Goal: Task Accomplishment & Management: Complete application form

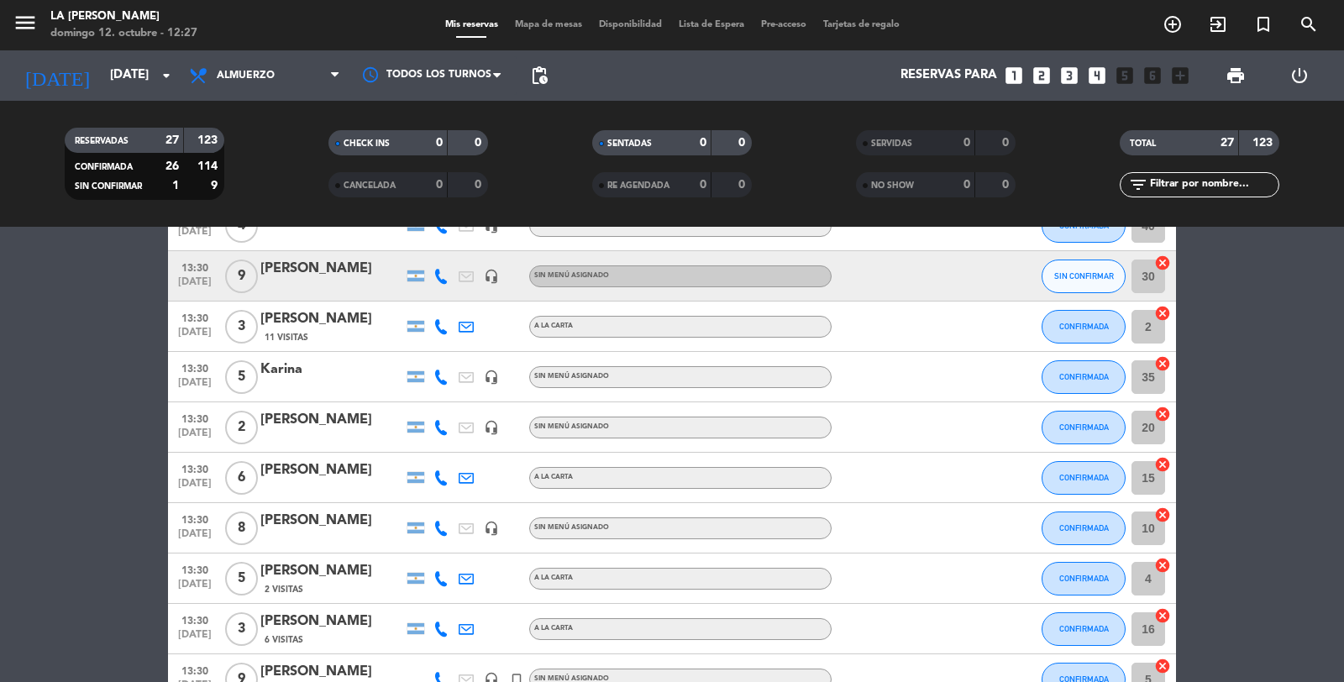
scroll to position [623, 0]
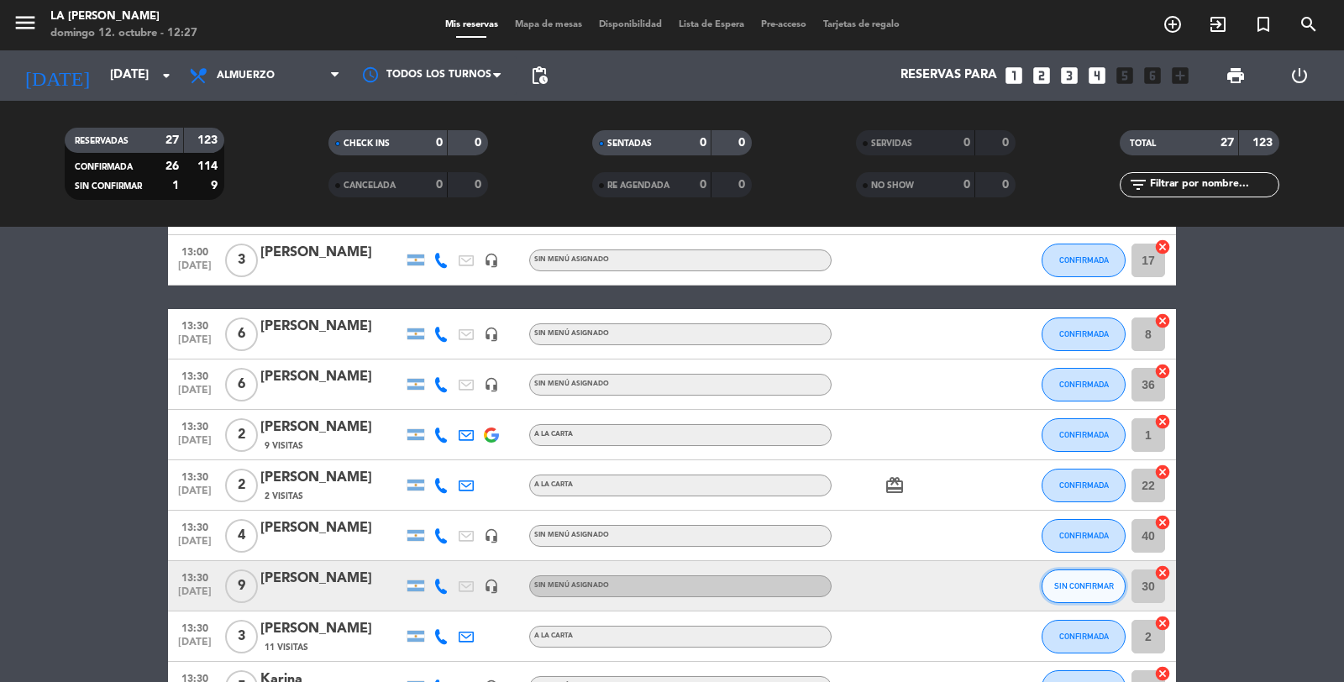
click at [1089, 589] on span "SIN CONFIRMAR" at bounding box center [1084, 585] width 60 height 9
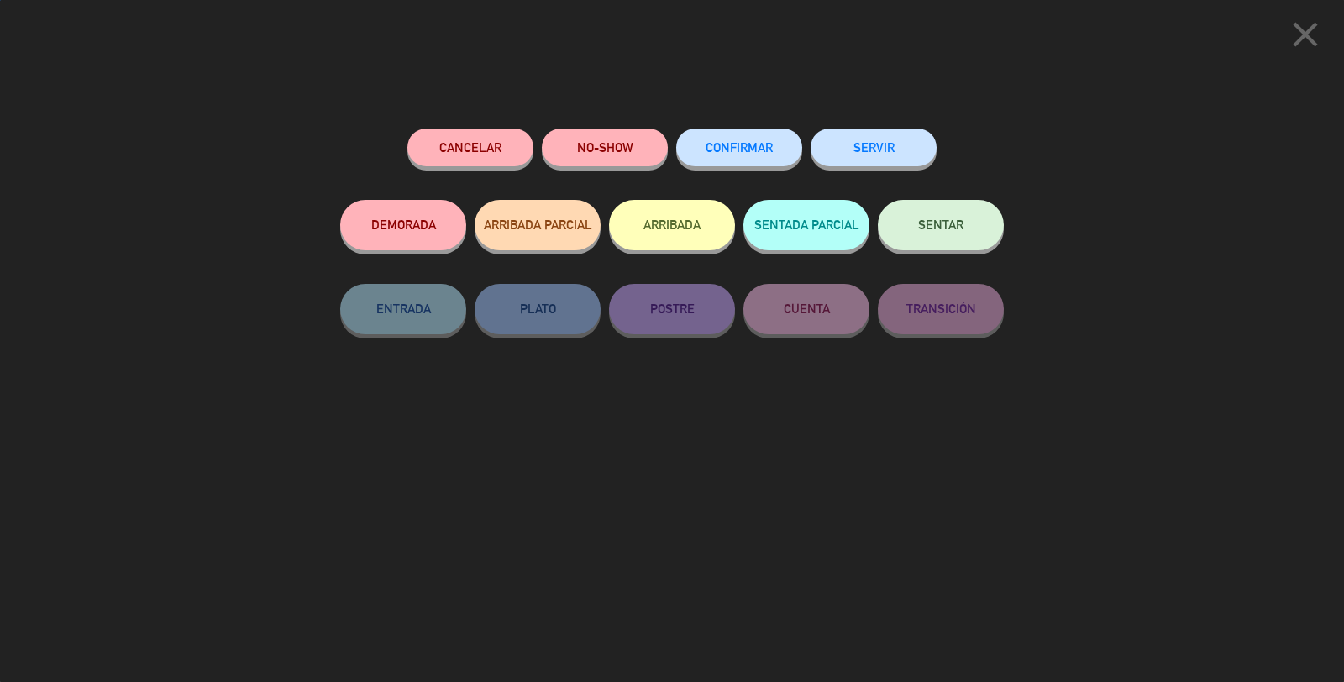
click at [733, 148] on span "CONFIRMAR" at bounding box center [738, 147] width 67 height 14
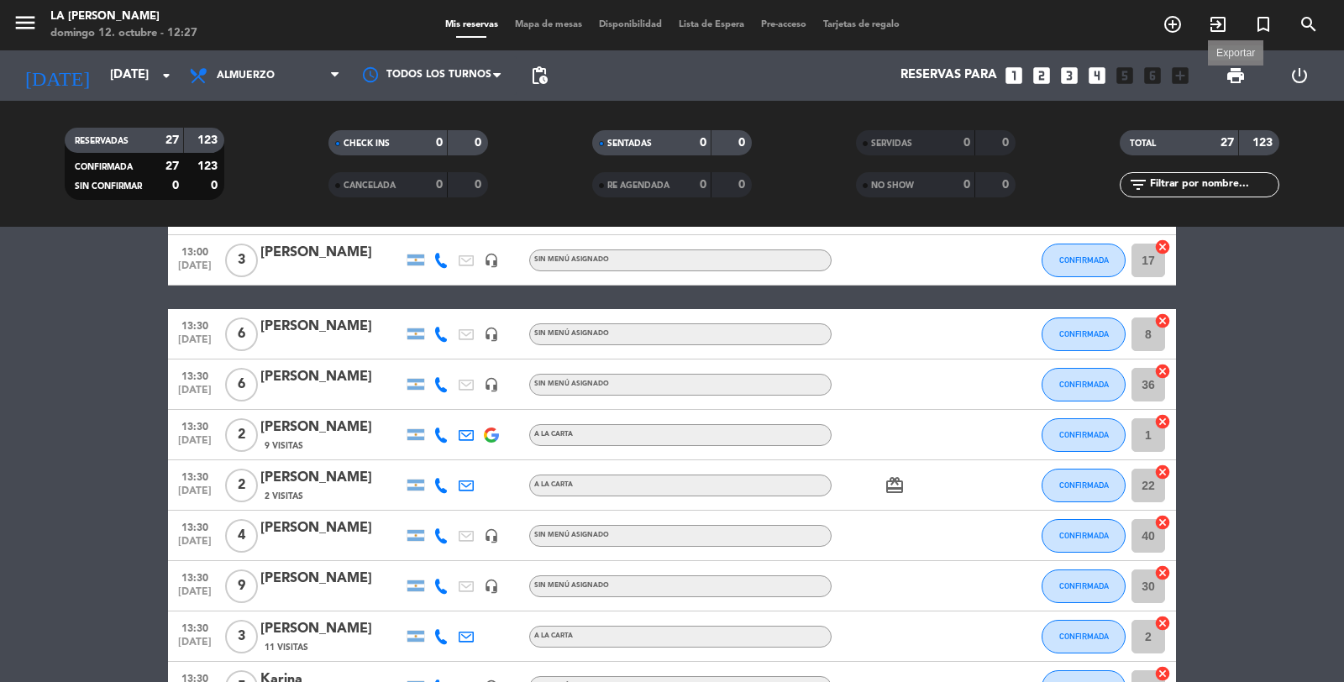
click at [1232, 67] on span "print" at bounding box center [1235, 76] width 20 height 20
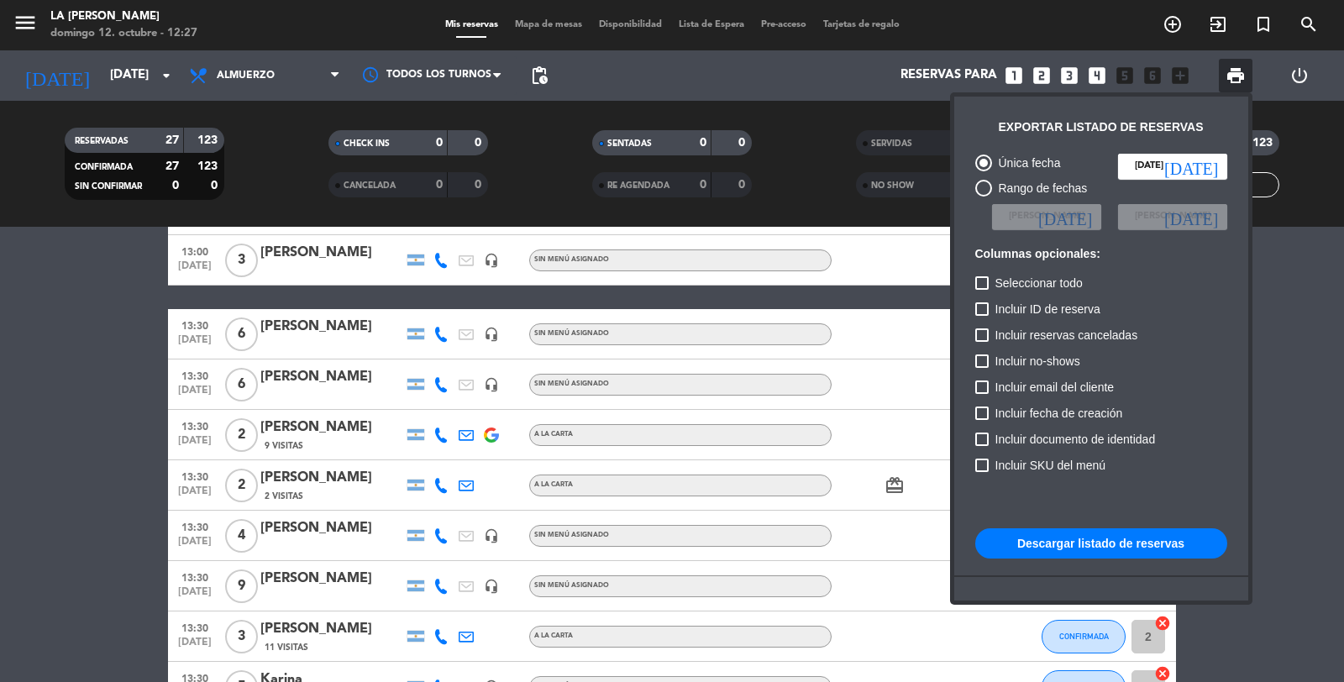
click at [1107, 533] on button "Descargar listado de reservas" at bounding box center [1101, 543] width 252 height 30
click at [561, 23] on div at bounding box center [672, 341] width 1344 height 682
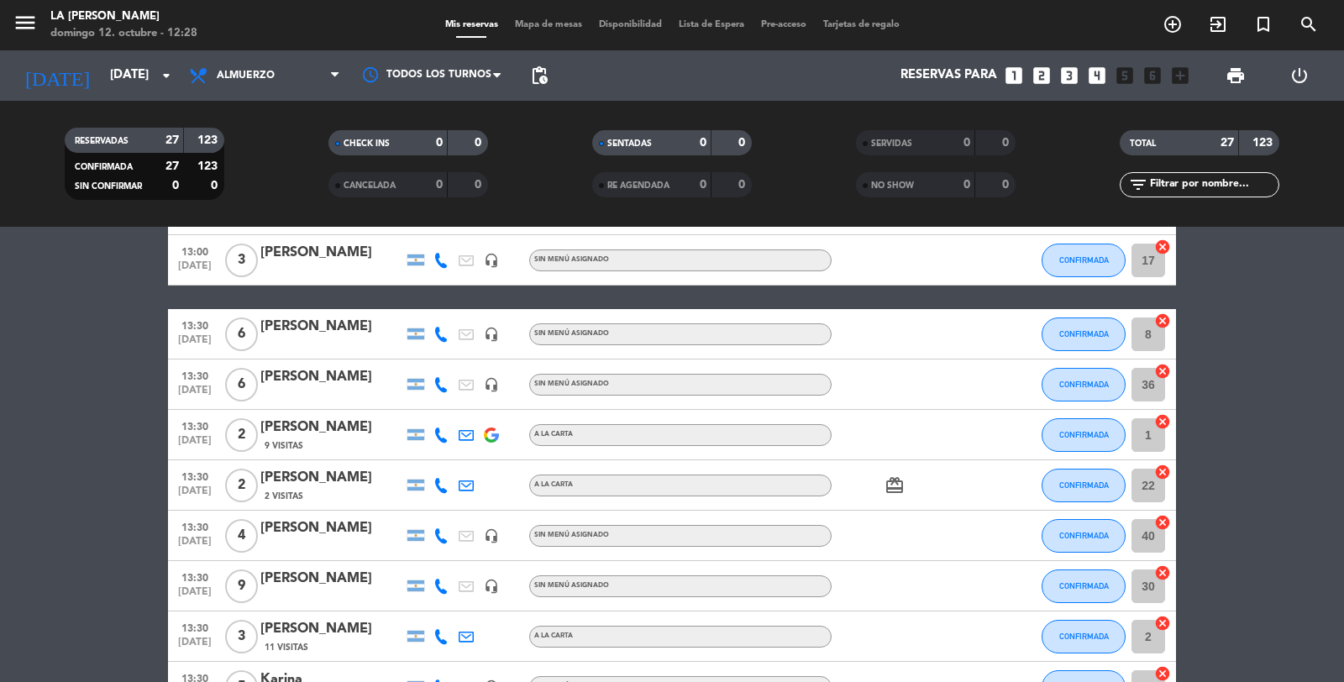
click at [561, 23] on span "Mapa de mesas" at bounding box center [548, 24] width 84 height 9
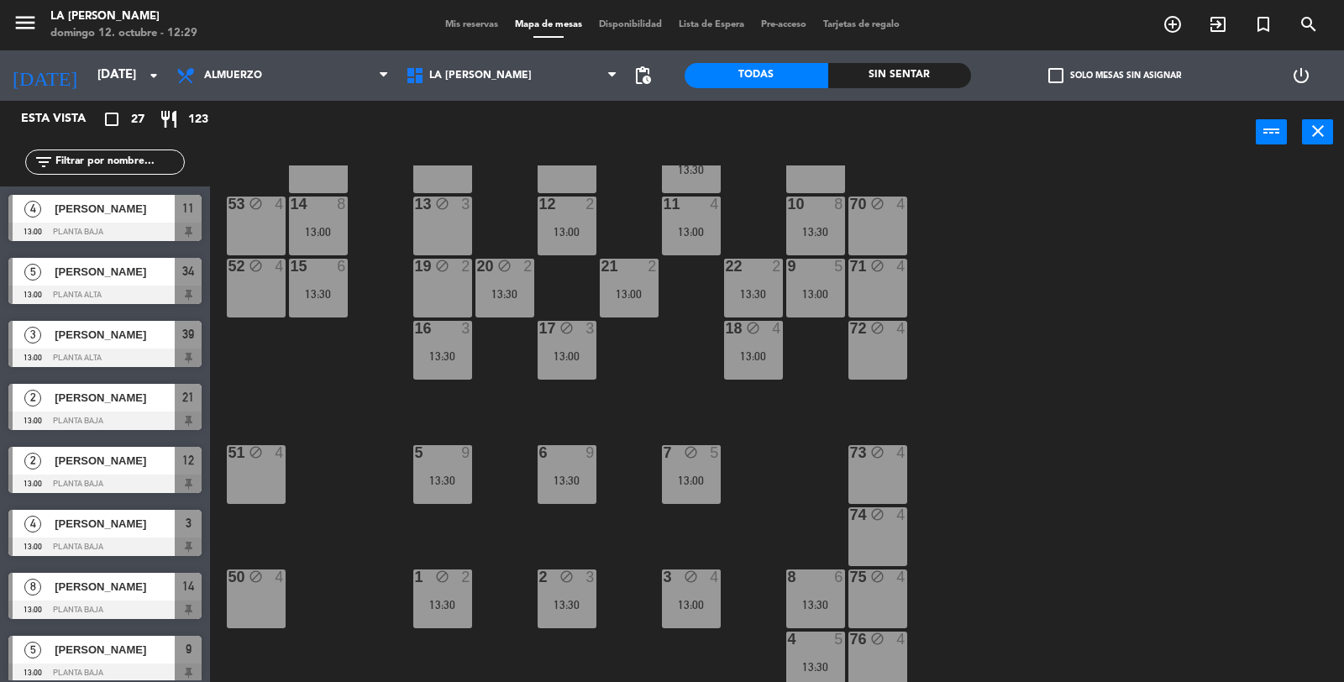
scroll to position [93, 0]
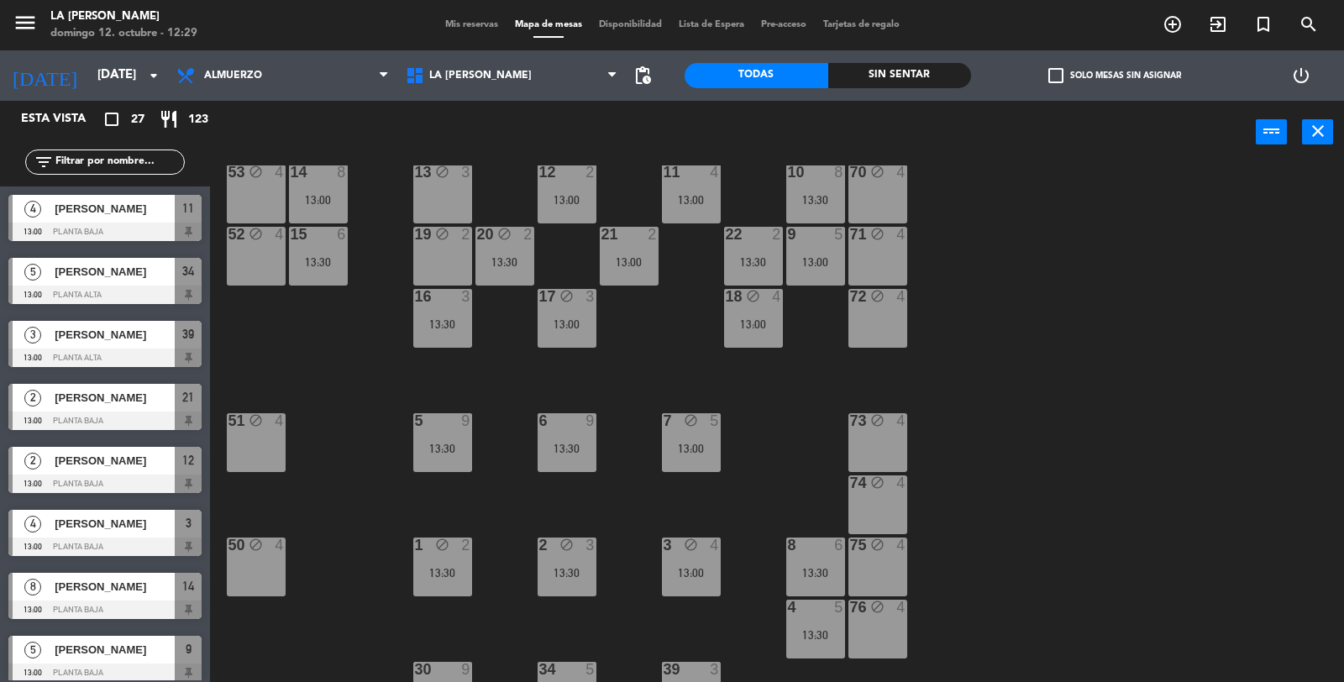
click at [464, 28] on span "Mis reservas" at bounding box center [472, 24] width 70 height 9
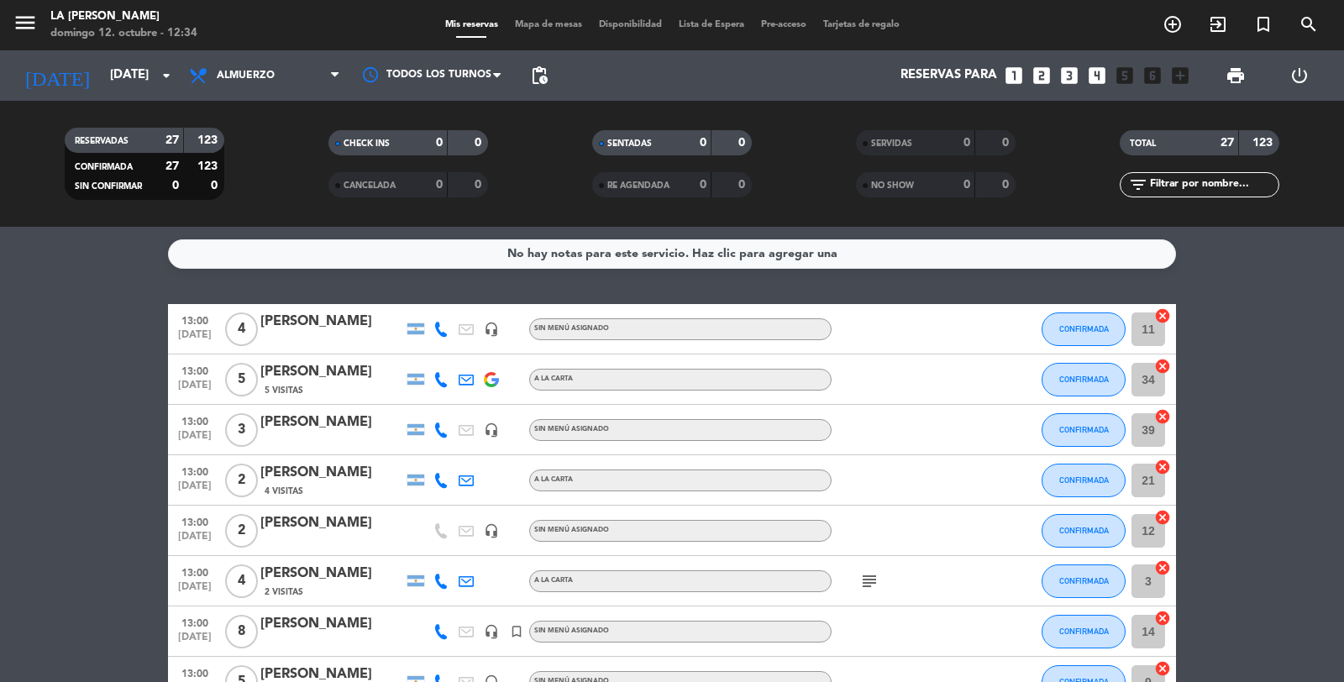
click at [1093, 80] on icon "looks_4" at bounding box center [1097, 76] width 22 height 22
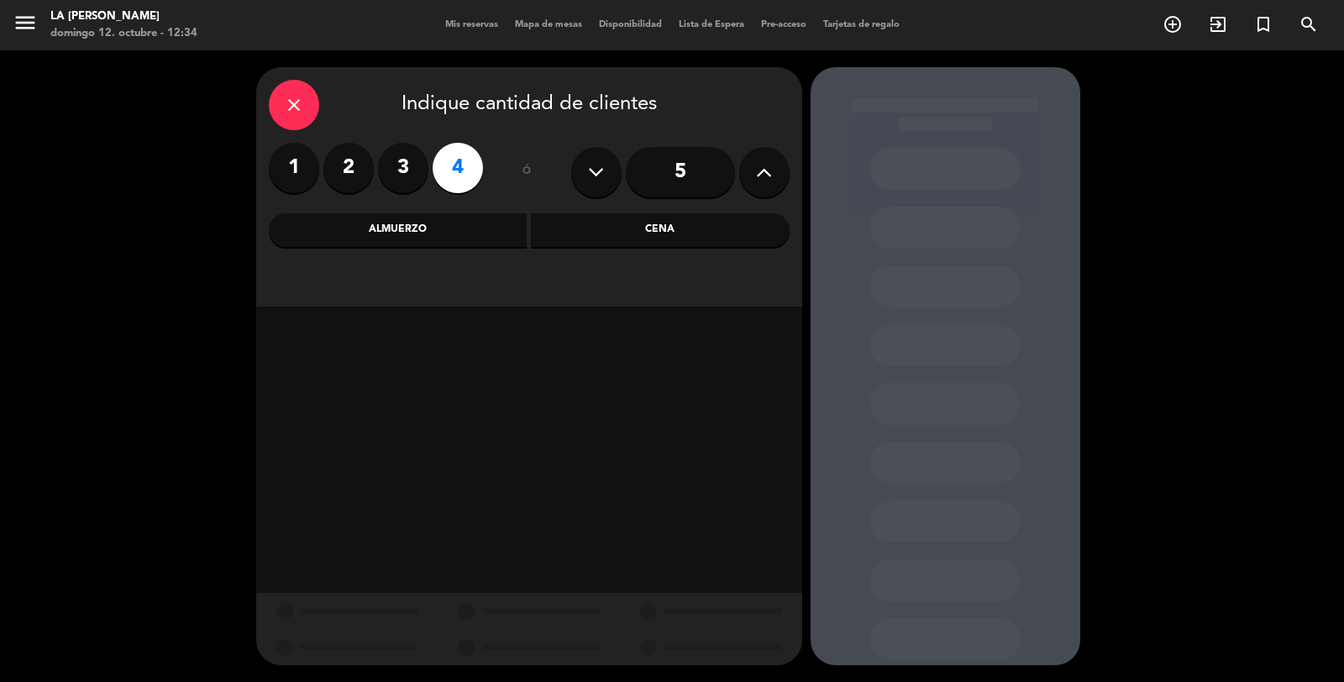
click at [498, 235] on div "Almuerzo" at bounding box center [398, 230] width 259 height 34
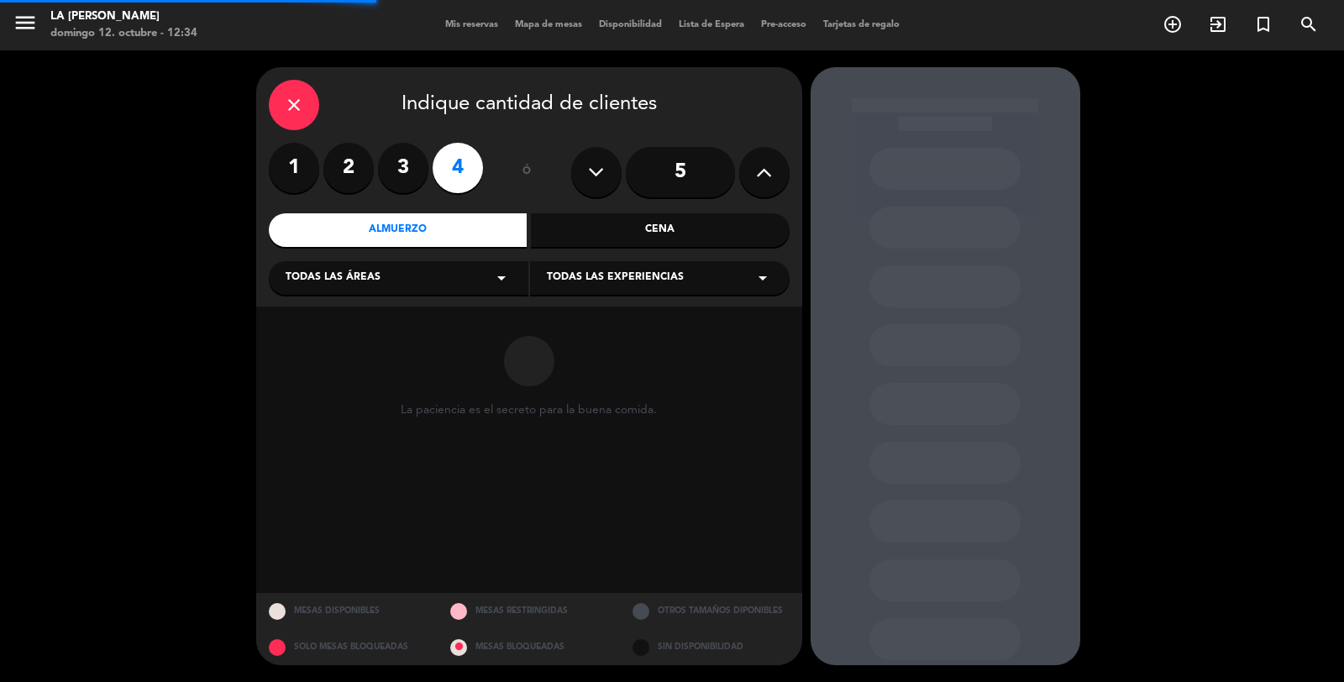
click at [484, 272] on div "Todas las áreas arrow_drop_down" at bounding box center [399, 278] width 260 height 34
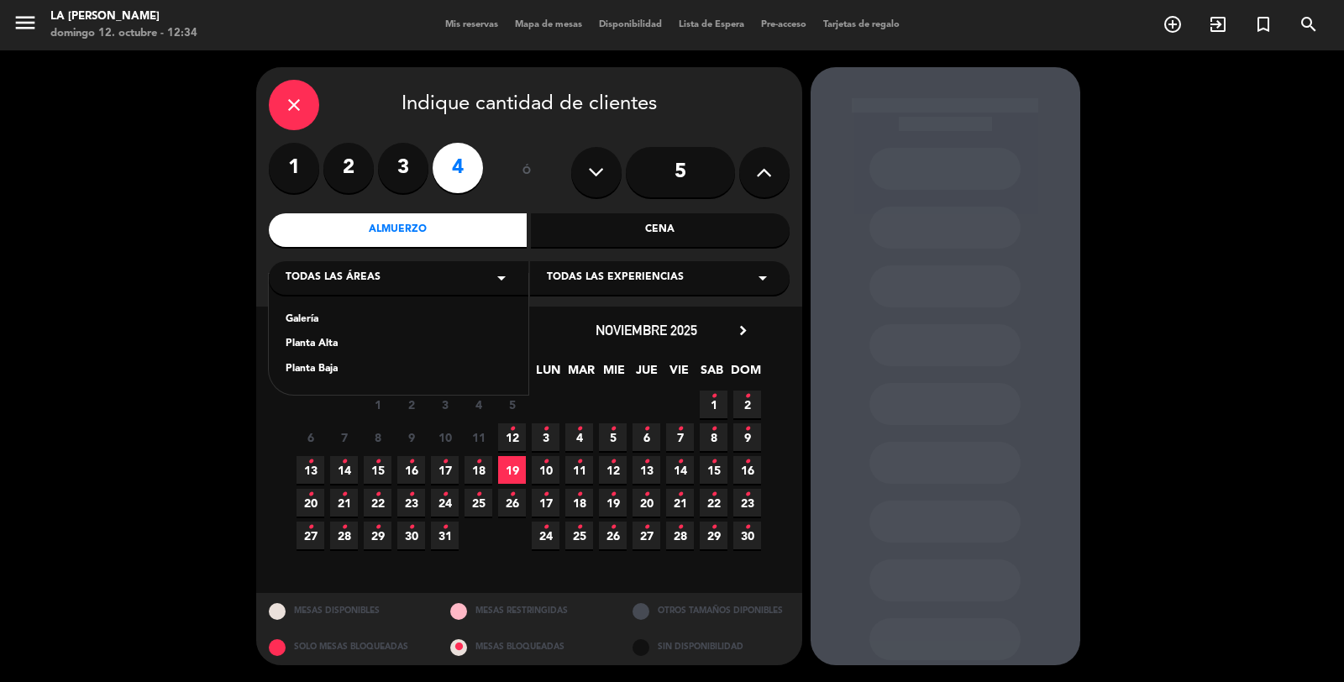
click at [340, 364] on div "Planta Baja" at bounding box center [399, 369] width 226 height 17
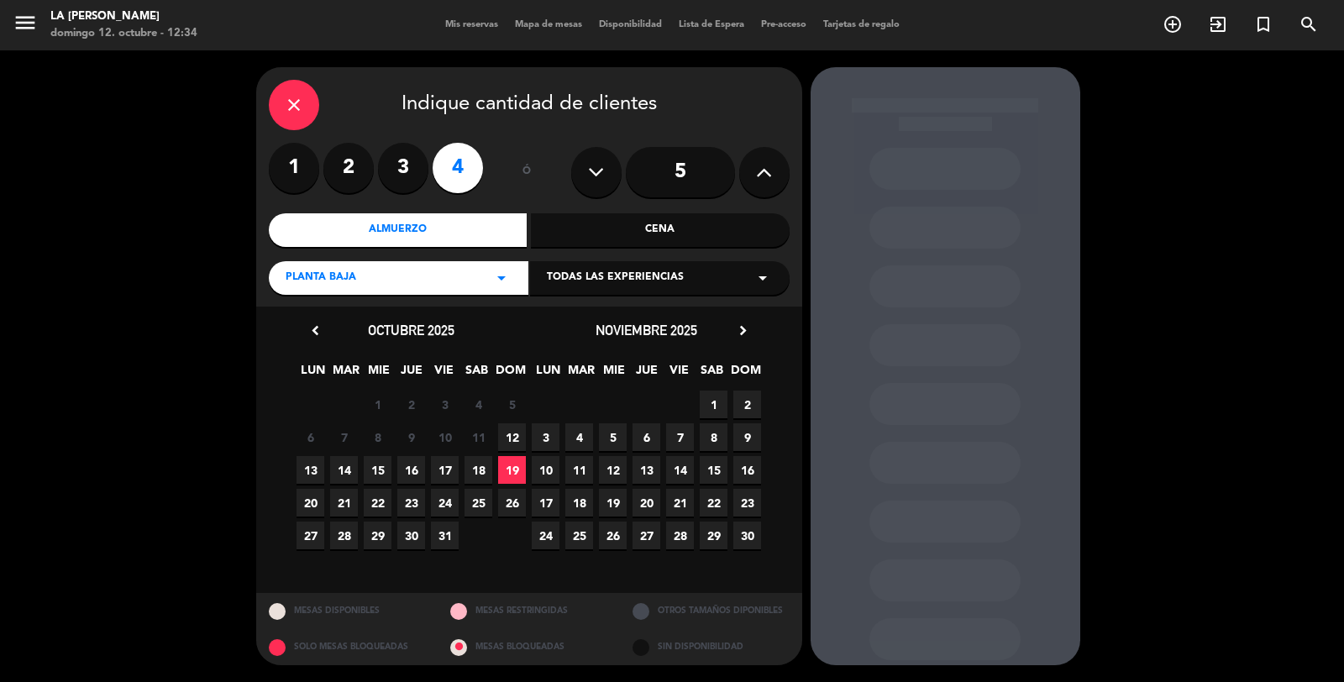
click at [515, 464] on span "19" at bounding box center [512, 470] width 28 height 28
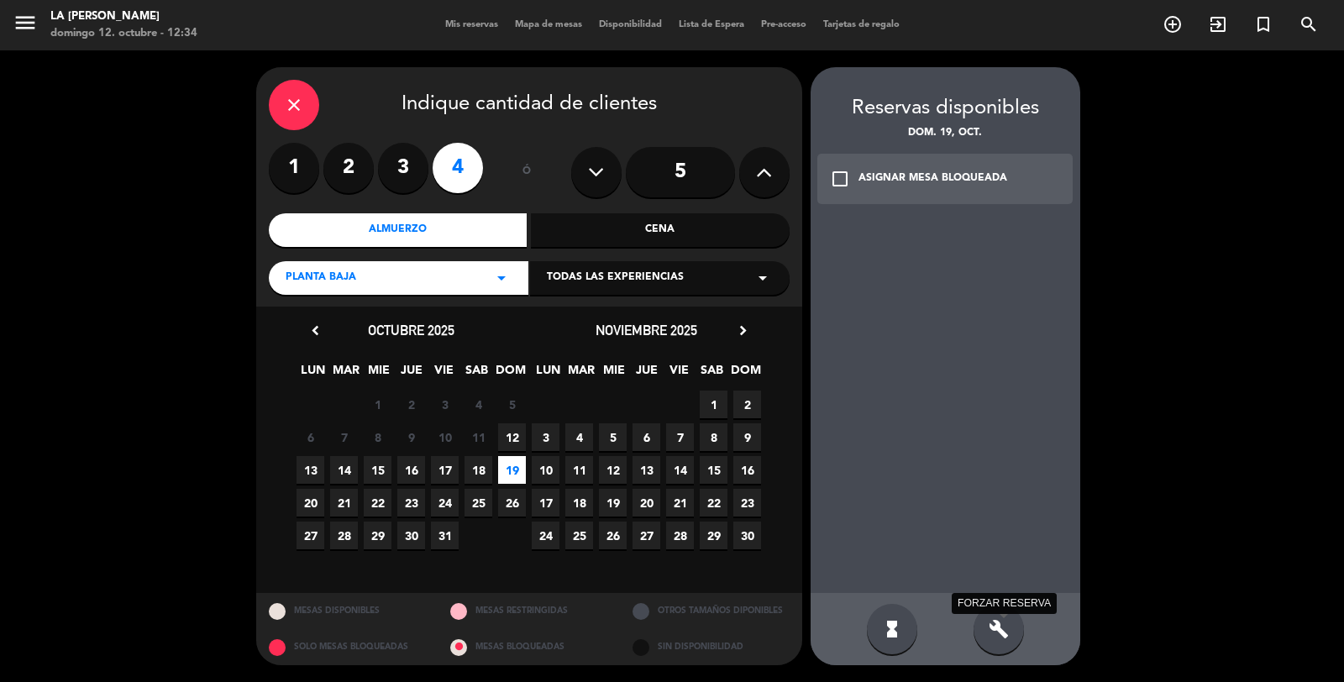
click at [1001, 635] on icon "build" at bounding box center [998, 629] width 20 height 20
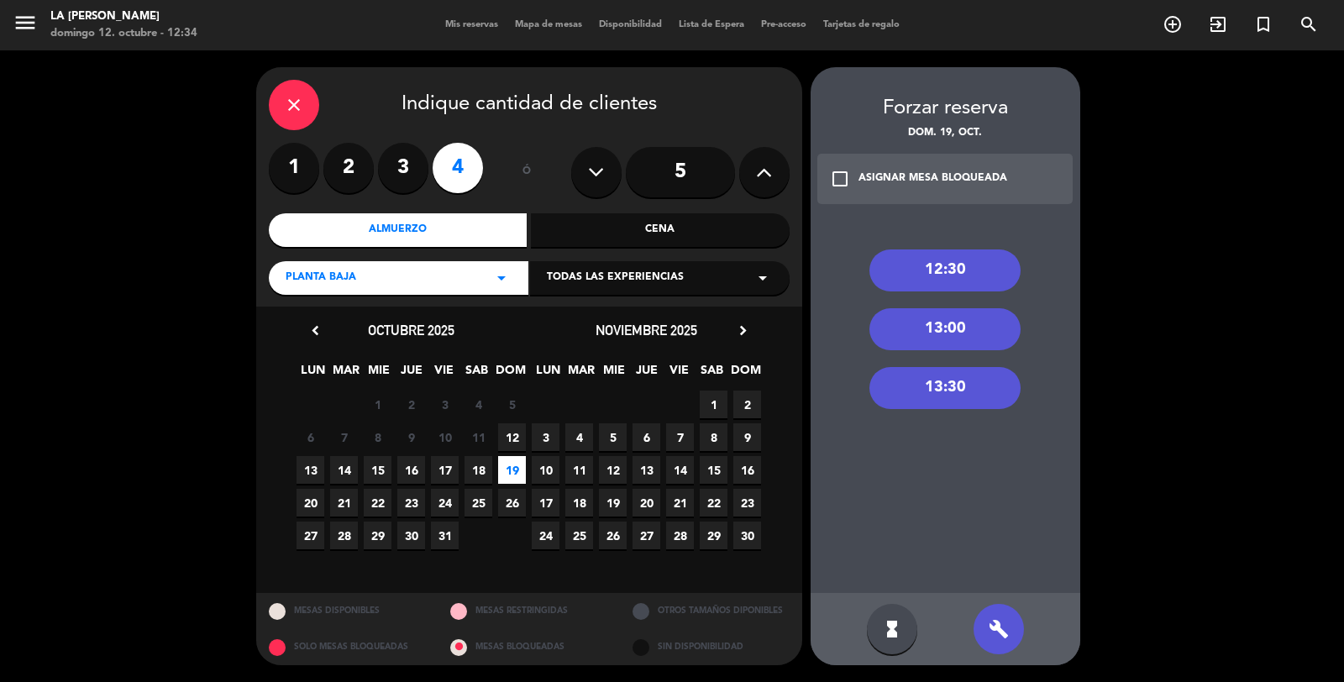
click at [832, 179] on icon "check_box_outline_blank" at bounding box center [840, 179] width 20 height 20
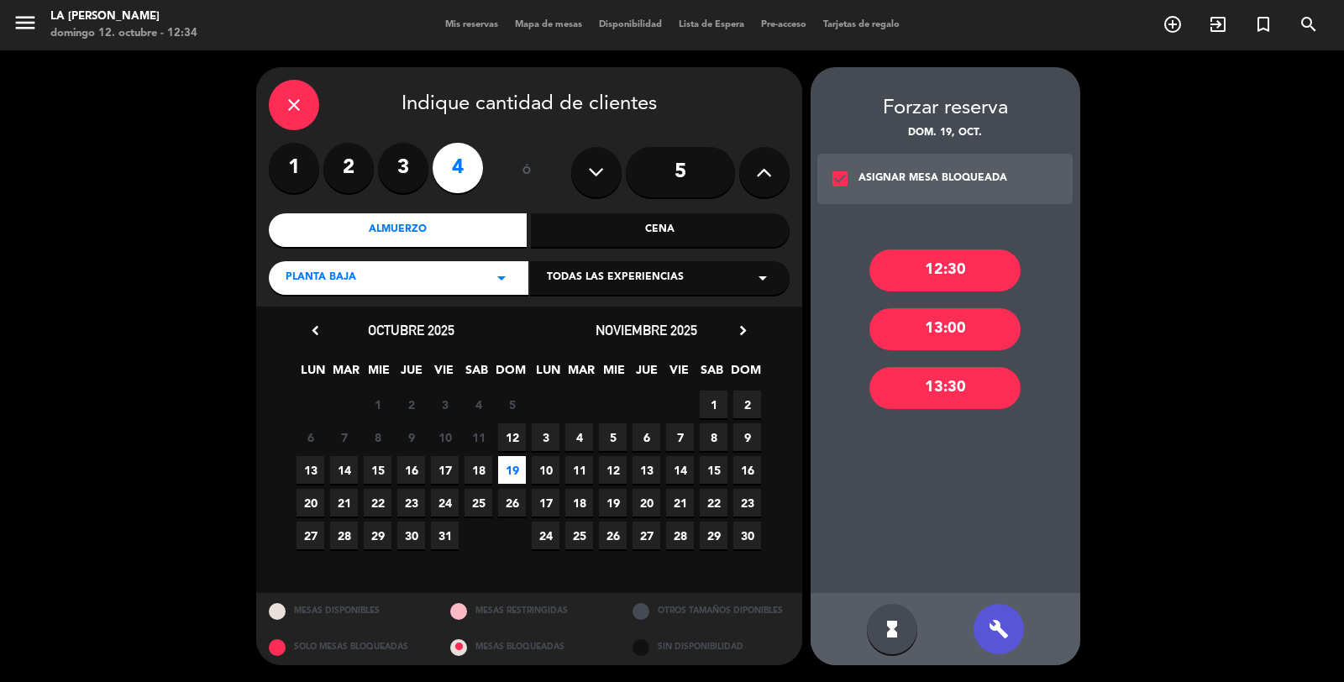
click at [937, 398] on div "13:30" at bounding box center [944, 388] width 151 height 42
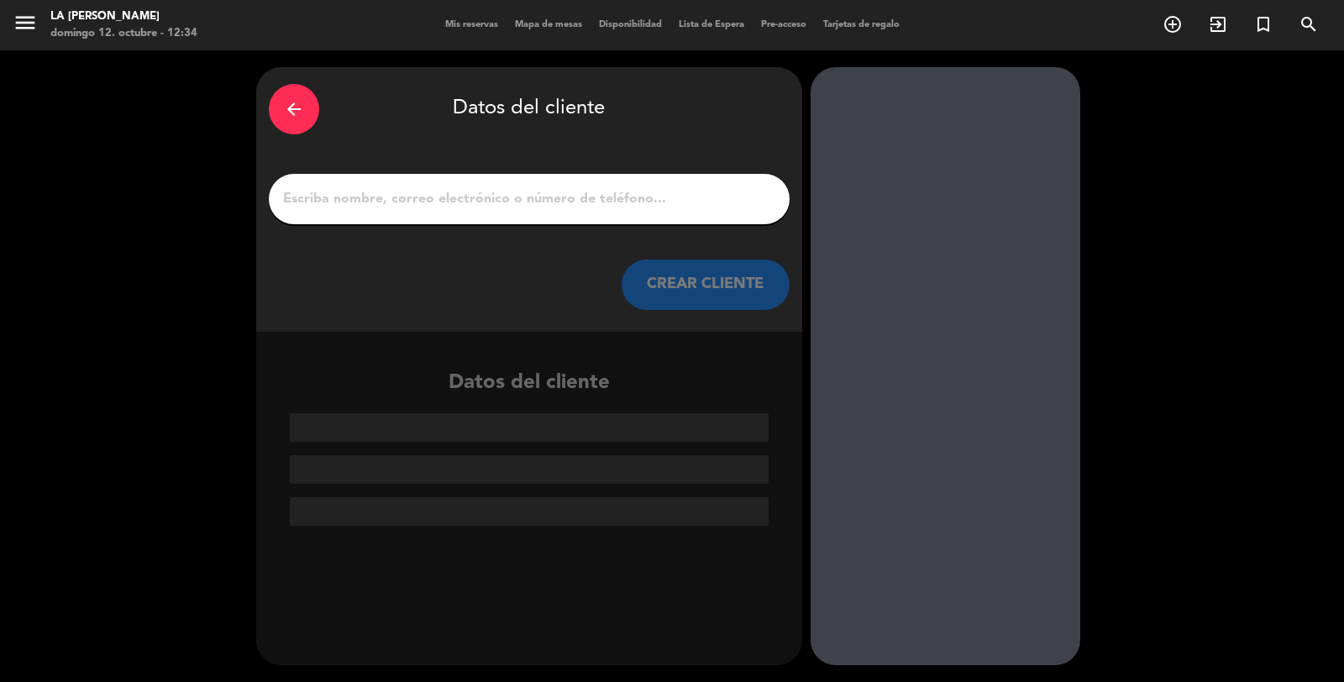
click at [647, 207] on input "1" at bounding box center [528, 199] width 495 height 24
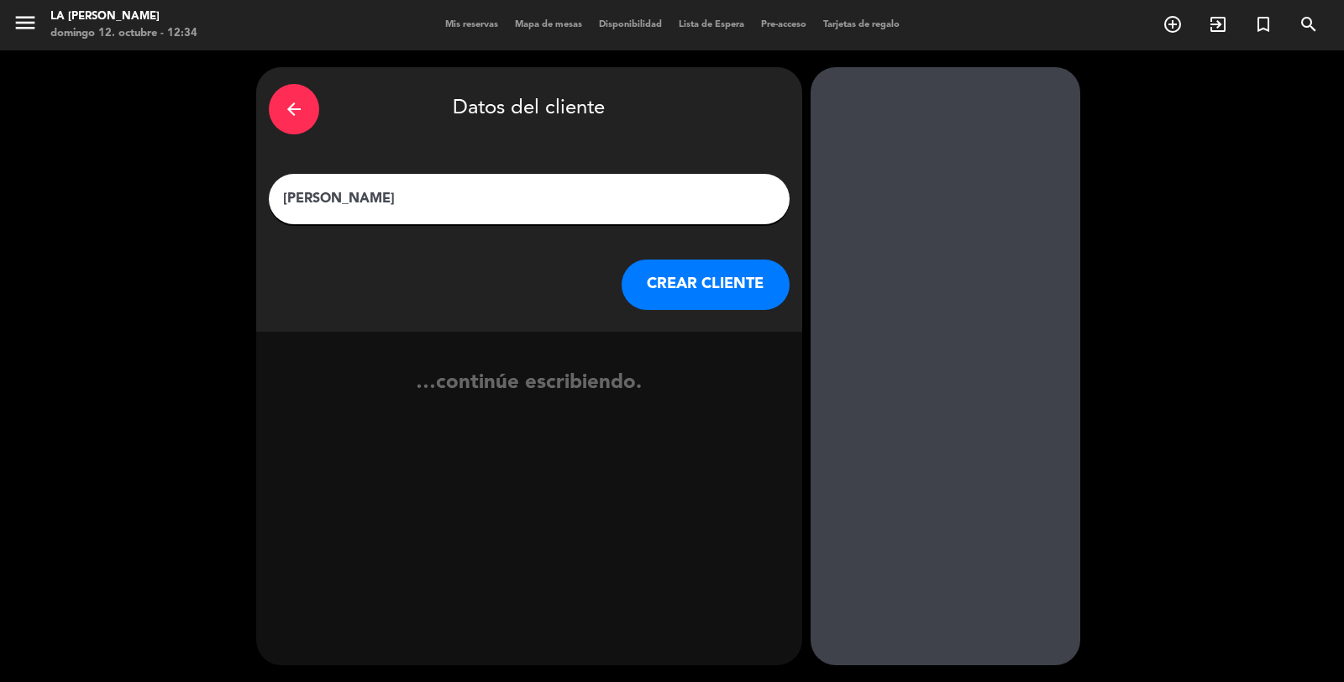
type input "[PERSON_NAME]"
click at [675, 278] on button "CREAR CLIENTE" at bounding box center [705, 285] width 168 height 50
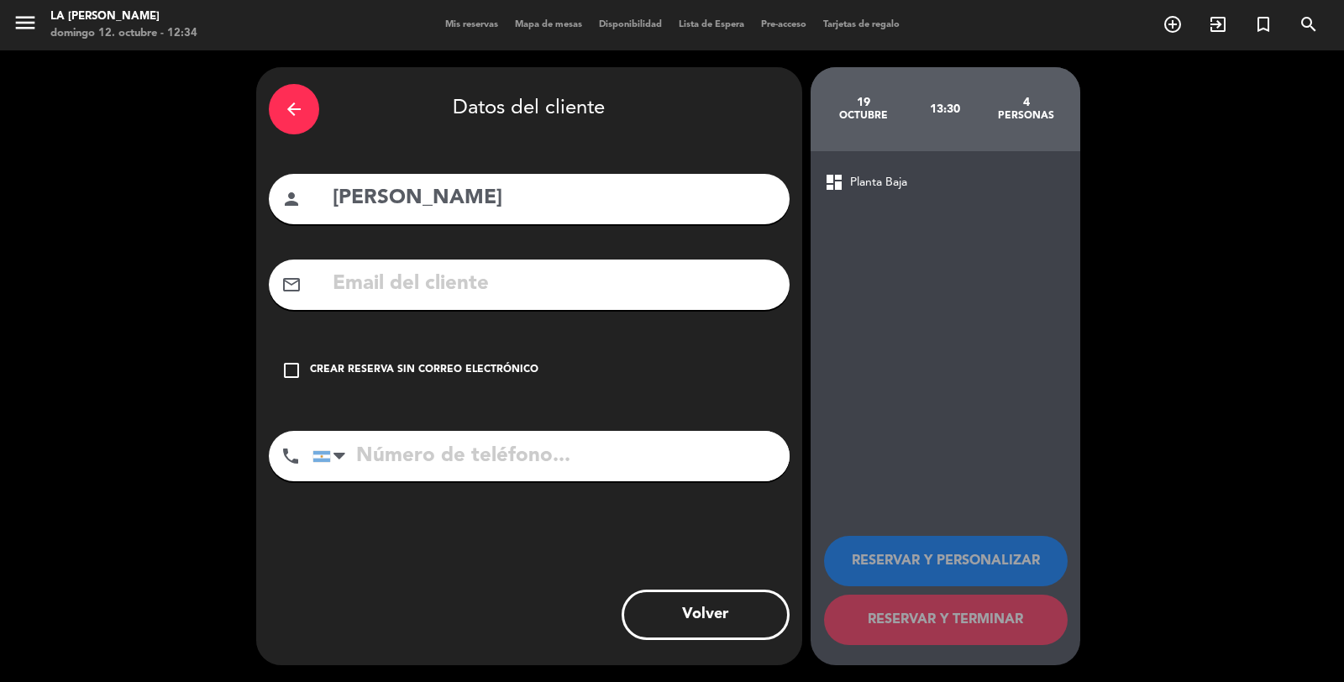
click at [501, 376] on div "Crear reserva sin correo electrónico" at bounding box center [424, 370] width 228 height 17
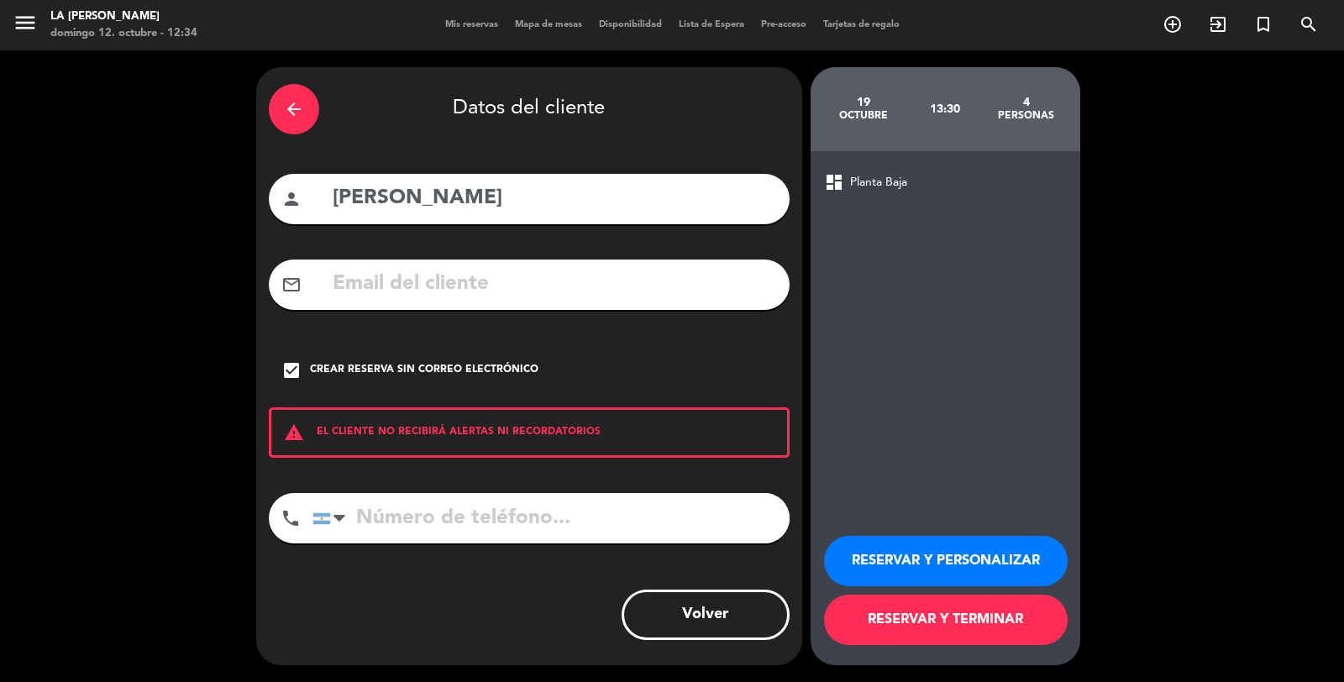
paste input "[PHONE_NUMBER]"
type input "[PHONE_NUMBER]"
click at [877, 605] on button "RESERVAR Y TERMINAR" at bounding box center [946, 620] width 244 height 50
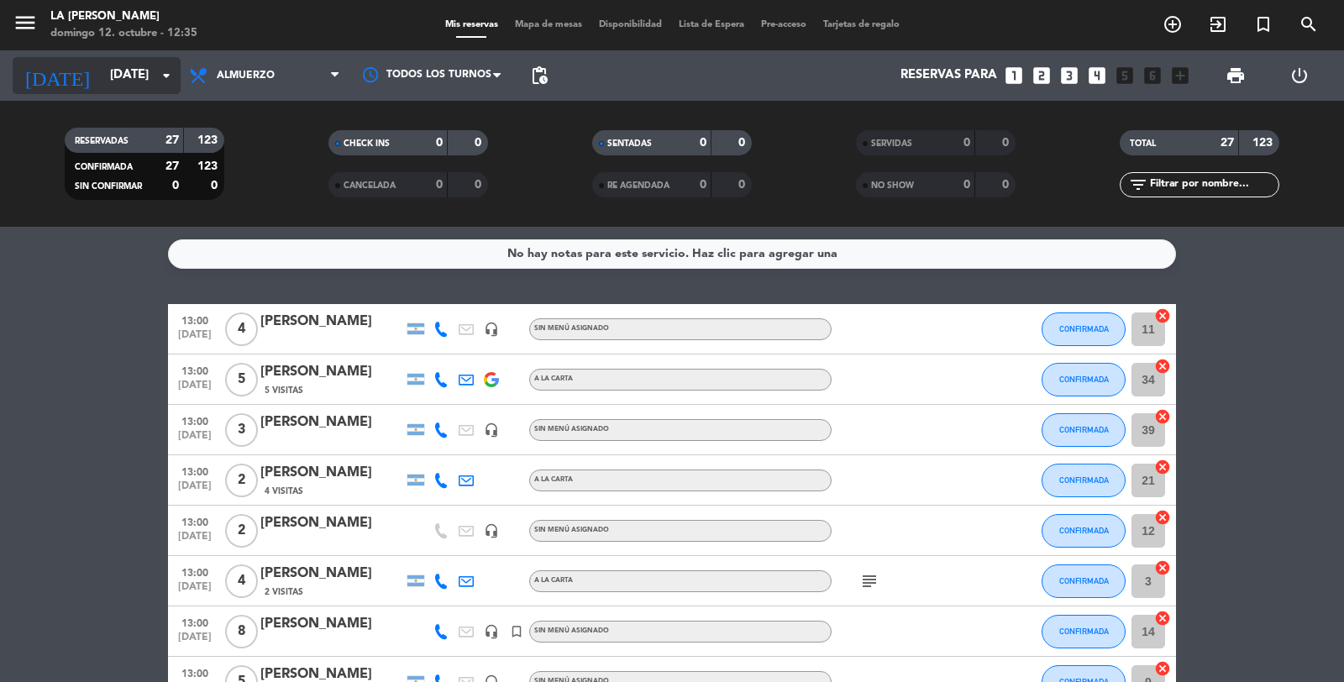
click at [164, 79] on icon "arrow_drop_down" at bounding box center [166, 76] width 20 height 20
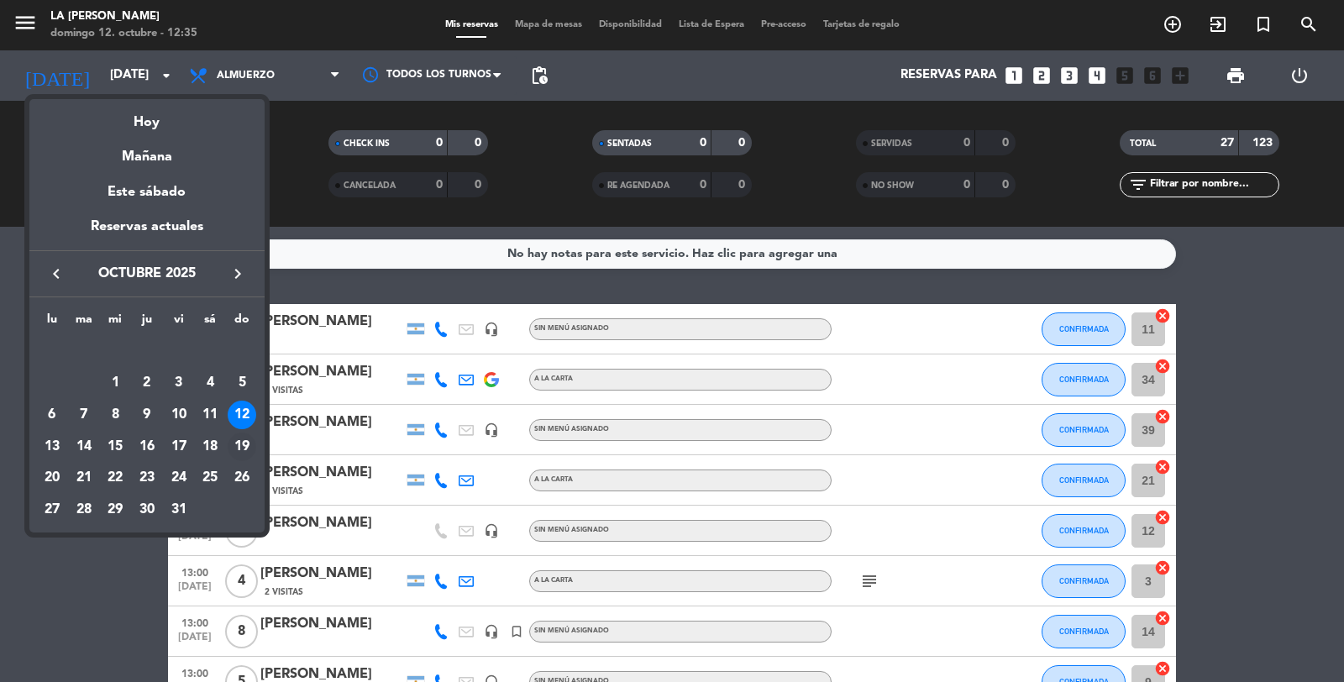
click at [244, 448] on div "19" at bounding box center [242, 447] width 29 height 29
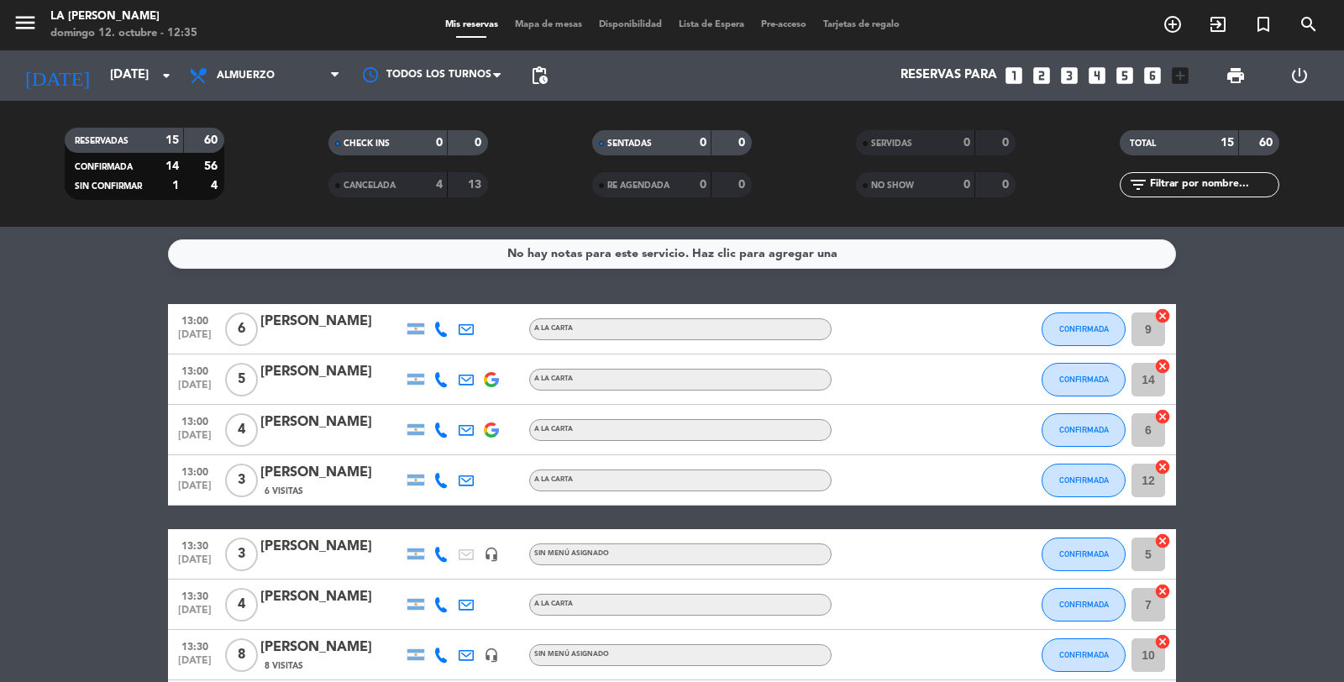
click at [194, 475] on span "13:00" at bounding box center [195, 470] width 42 height 19
click at [61, 537] on bookings-row "13:00 [DATE] 6 [PERSON_NAME] a la carta CONFIRMADA 9 cancel 13:00 [DATE] 5 [PER…" at bounding box center [672, 693] width 1344 height 779
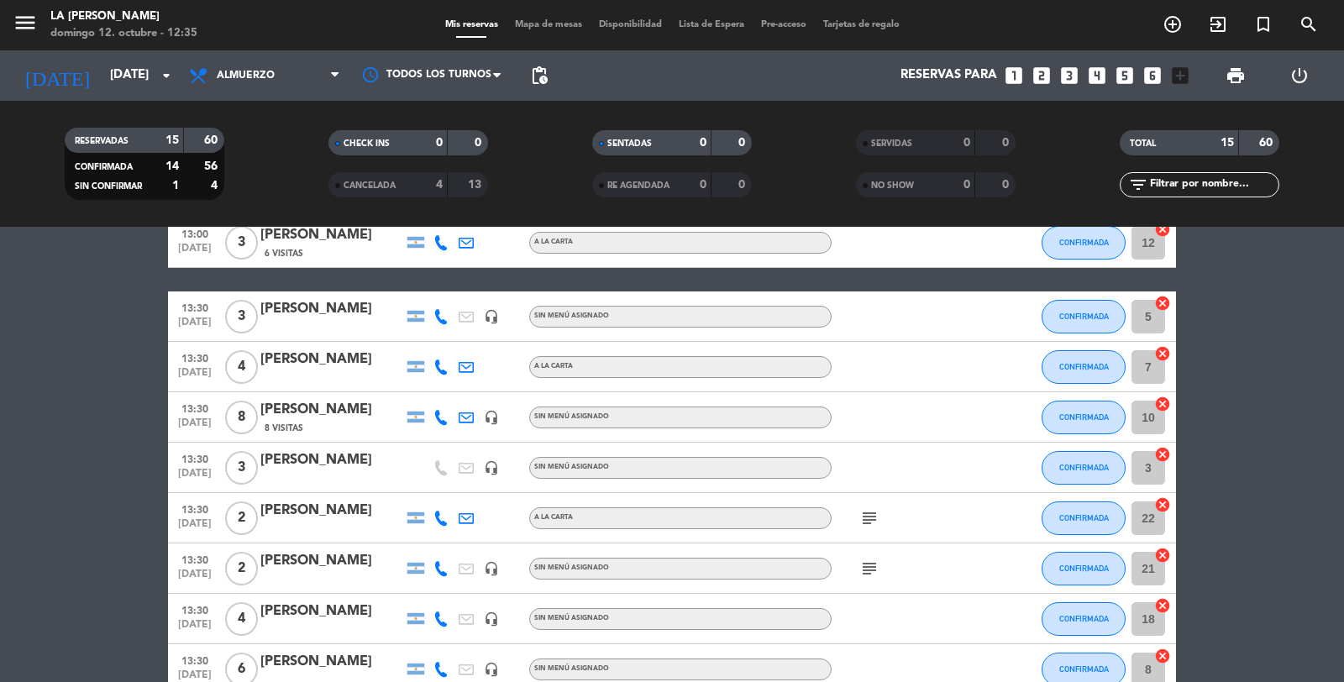
scroll to position [18, 0]
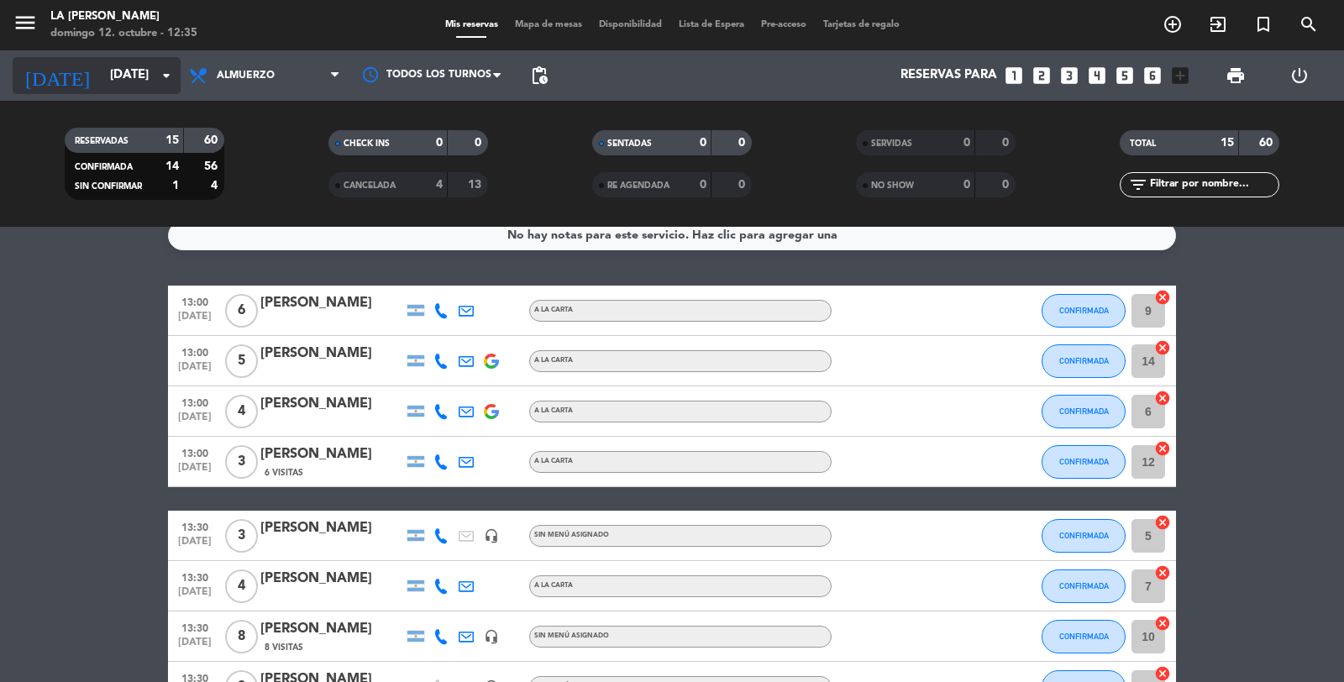
click at [145, 81] on input "[DATE]" at bounding box center [183, 76] width 162 height 32
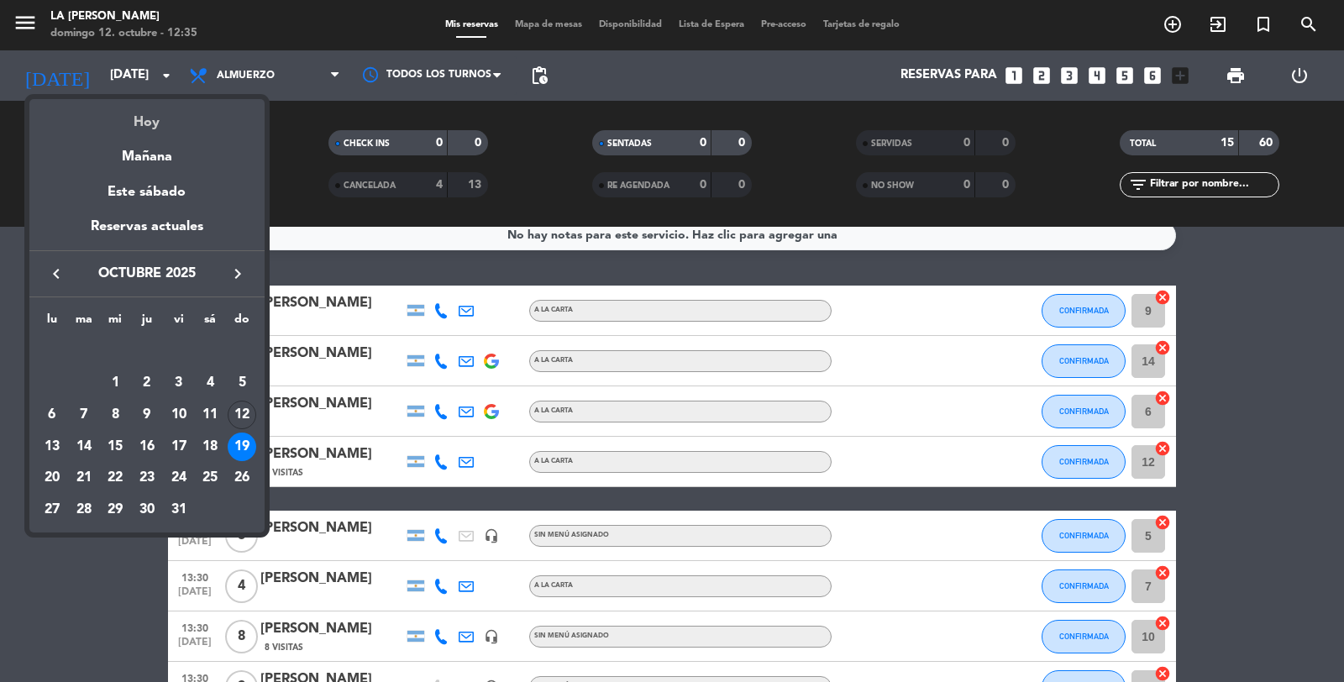
click at [149, 119] on div "Hoy" at bounding box center [146, 116] width 235 height 34
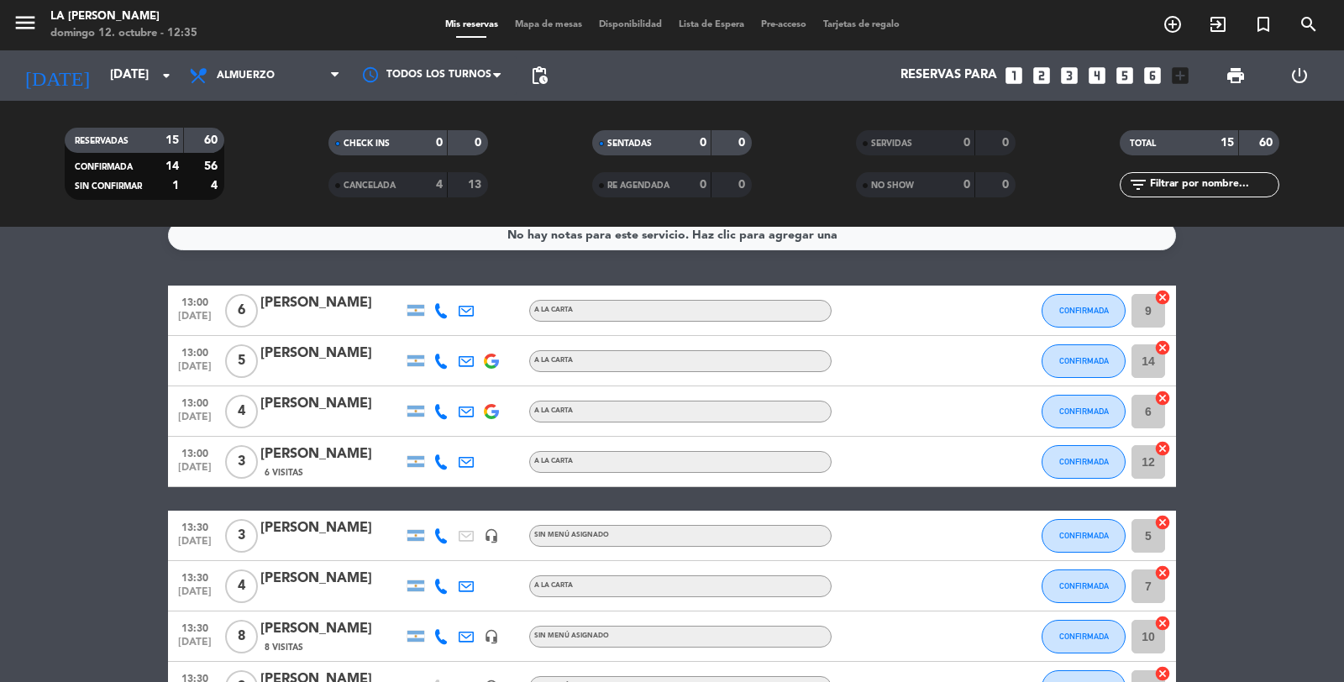
type input "[DATE]"
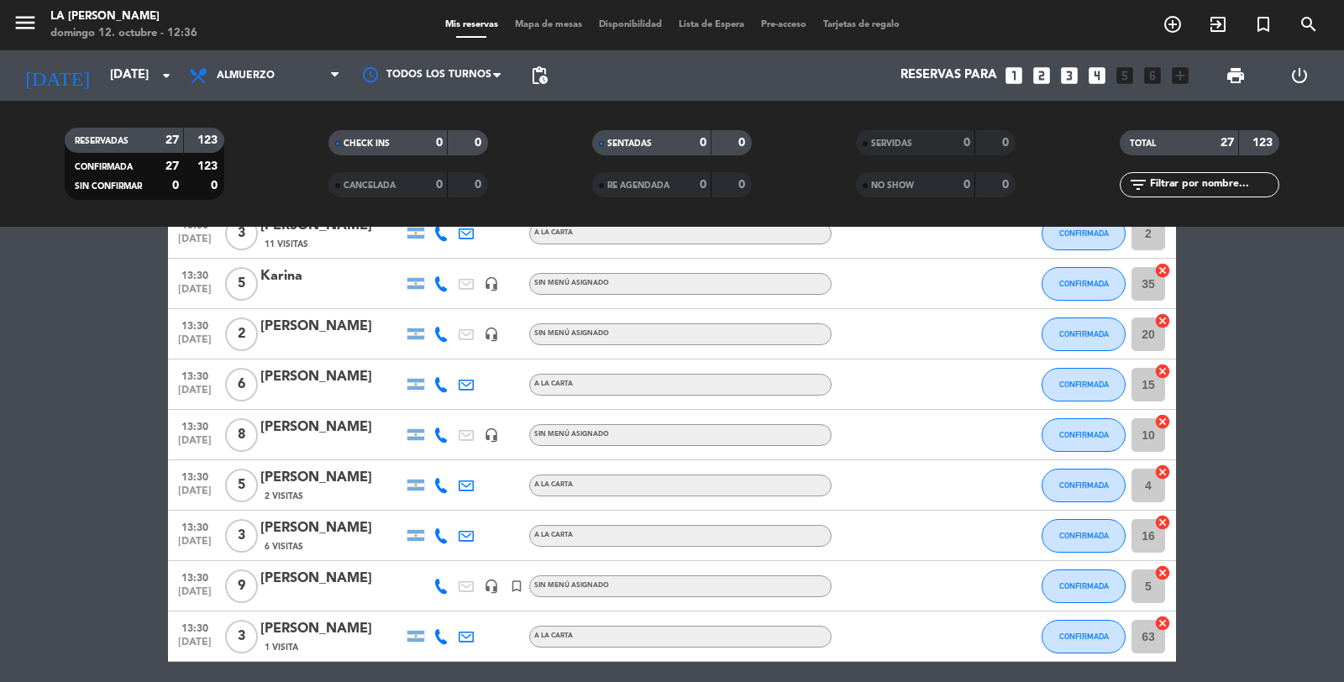
scroll to position [1089, 0]
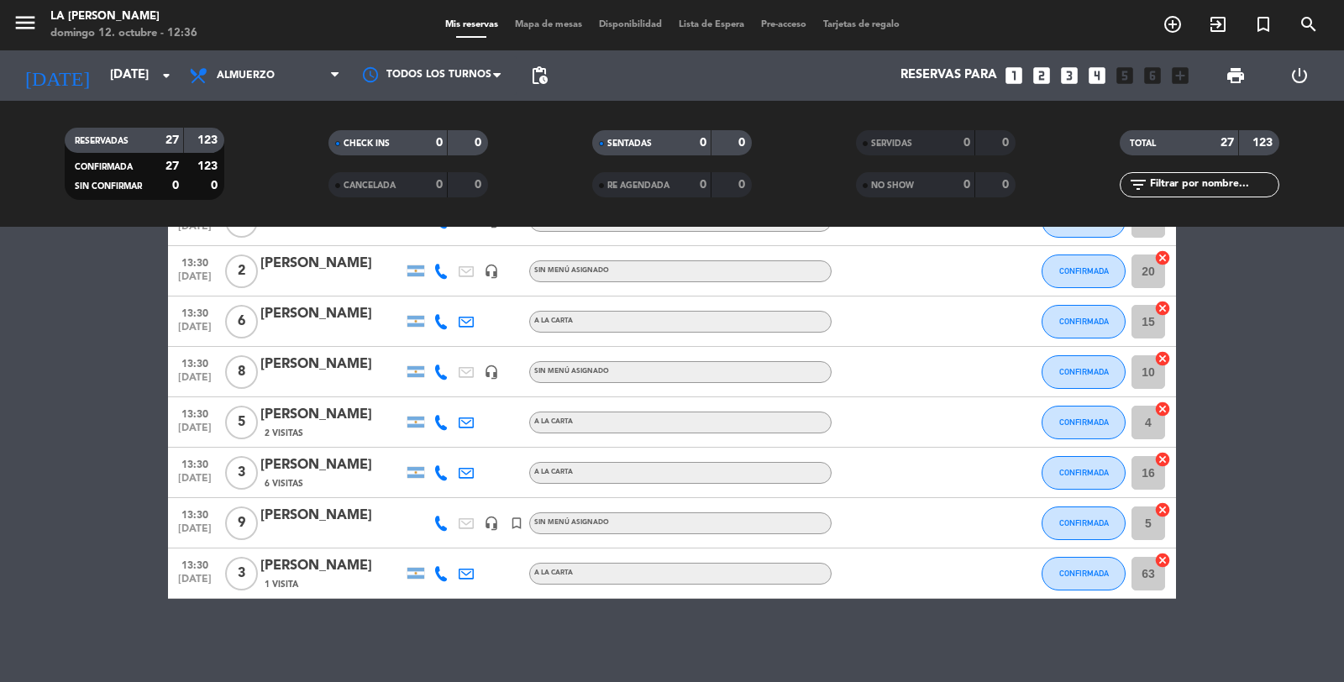
click at [191, 527] on span "[DATE]" at bounding box center [195, 532] width 42 height 19
click at [521, 22] on span "Mapa de mesas" at bounding box center [548, 24] width 84 height 9
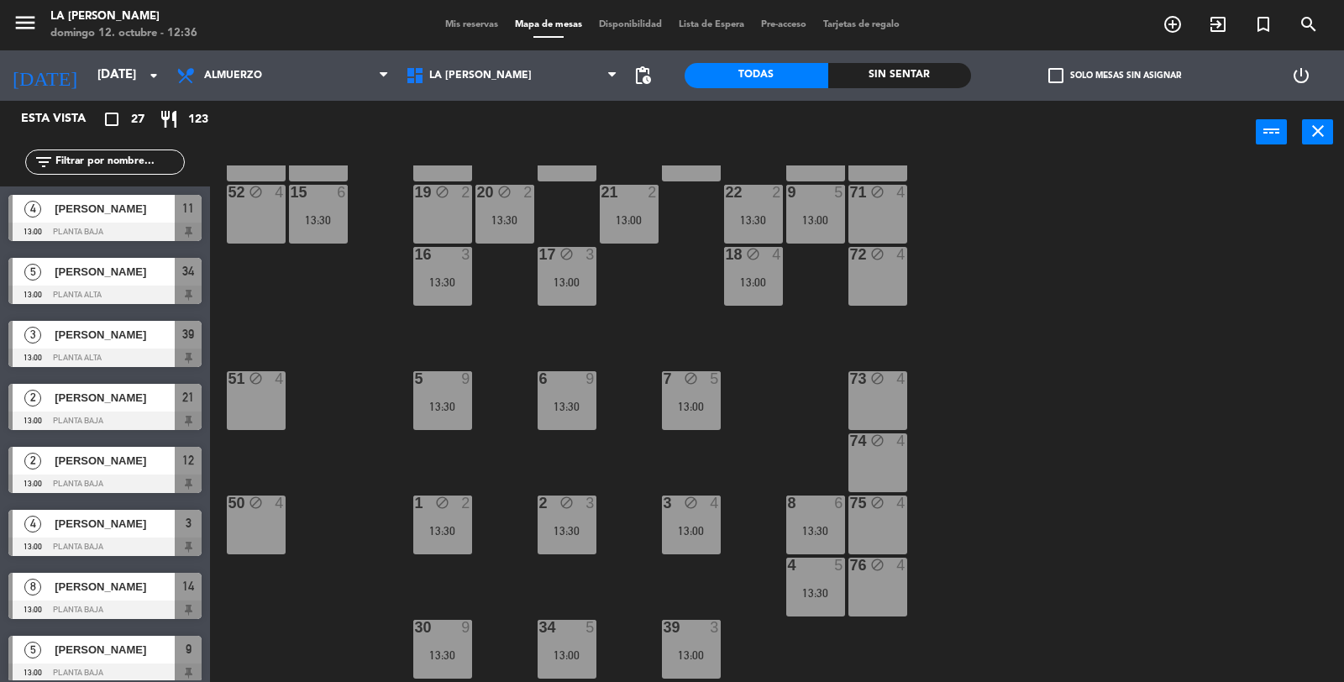
scroll to position [186, 0]
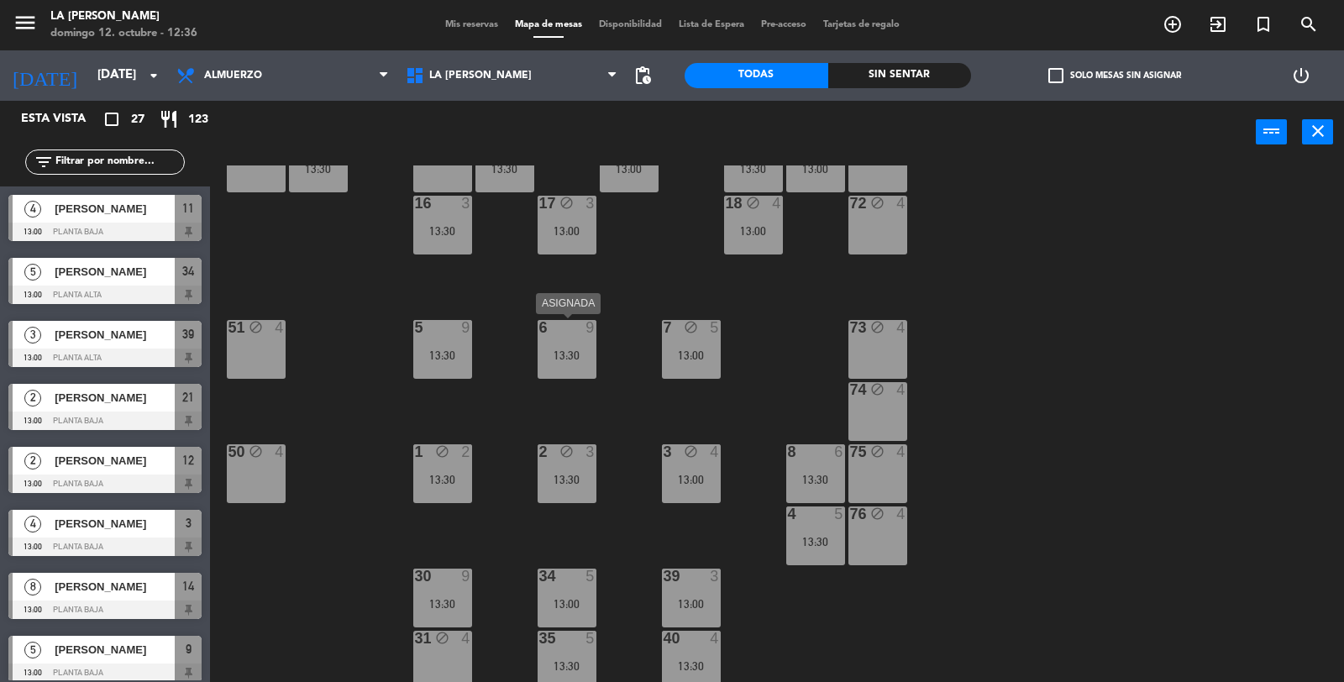
click at [573, 368] on div "6 9 13:30" at bounding box center [566, 349] width 59 height 59
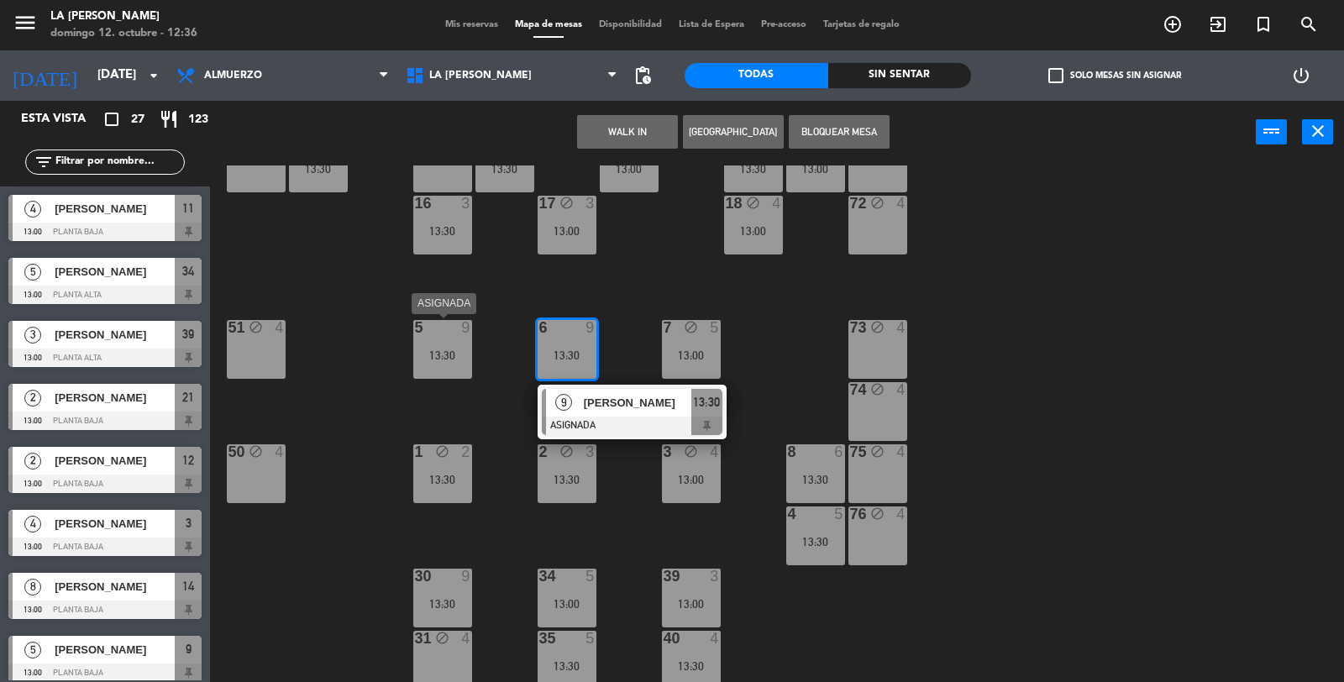
click at [446, 353] on div "13:30" at bounding box center [442, 355] width 59 height 12
click at [1025, 343] on div "60 block 4 61 block 4 62 block 4 63 block 3 13:30 64 block 4 14 8 13:00 13 bloc…" at bounding box center [783, 424] width 1120 height 518
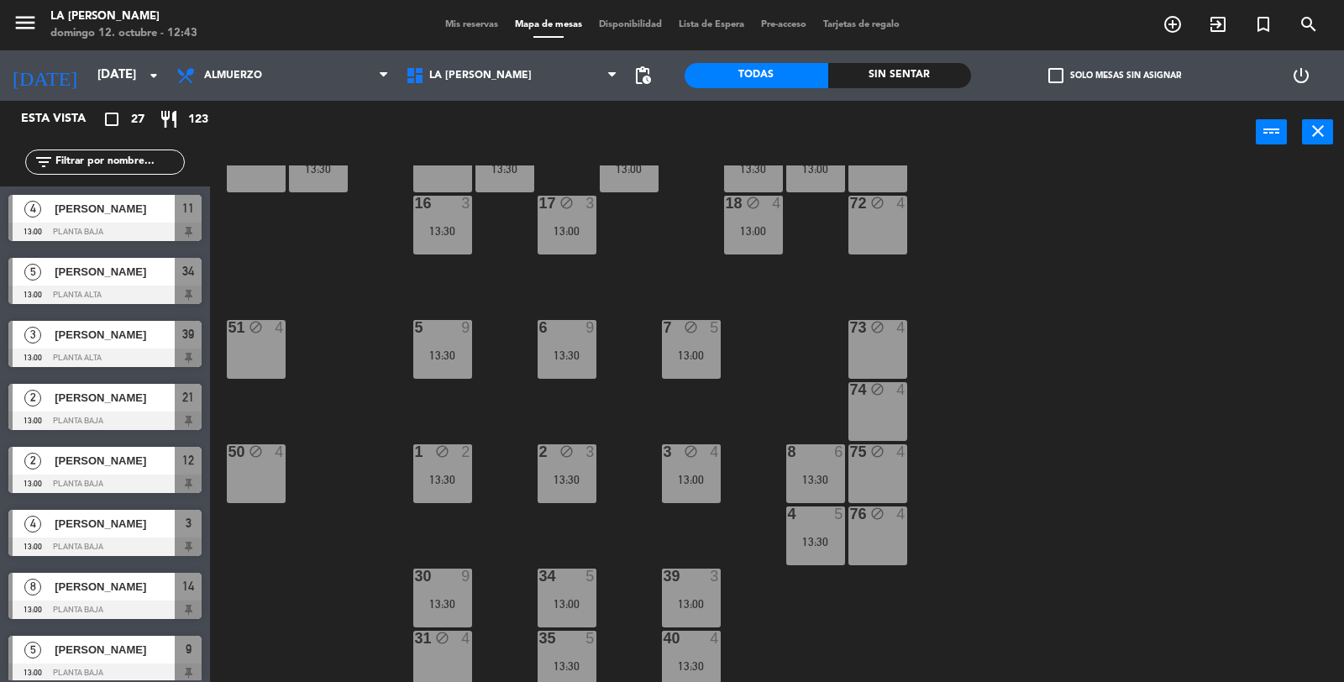
click at [459, 27] on span "Mis reservas" at bounding box center [472, 24] width 70 height 9
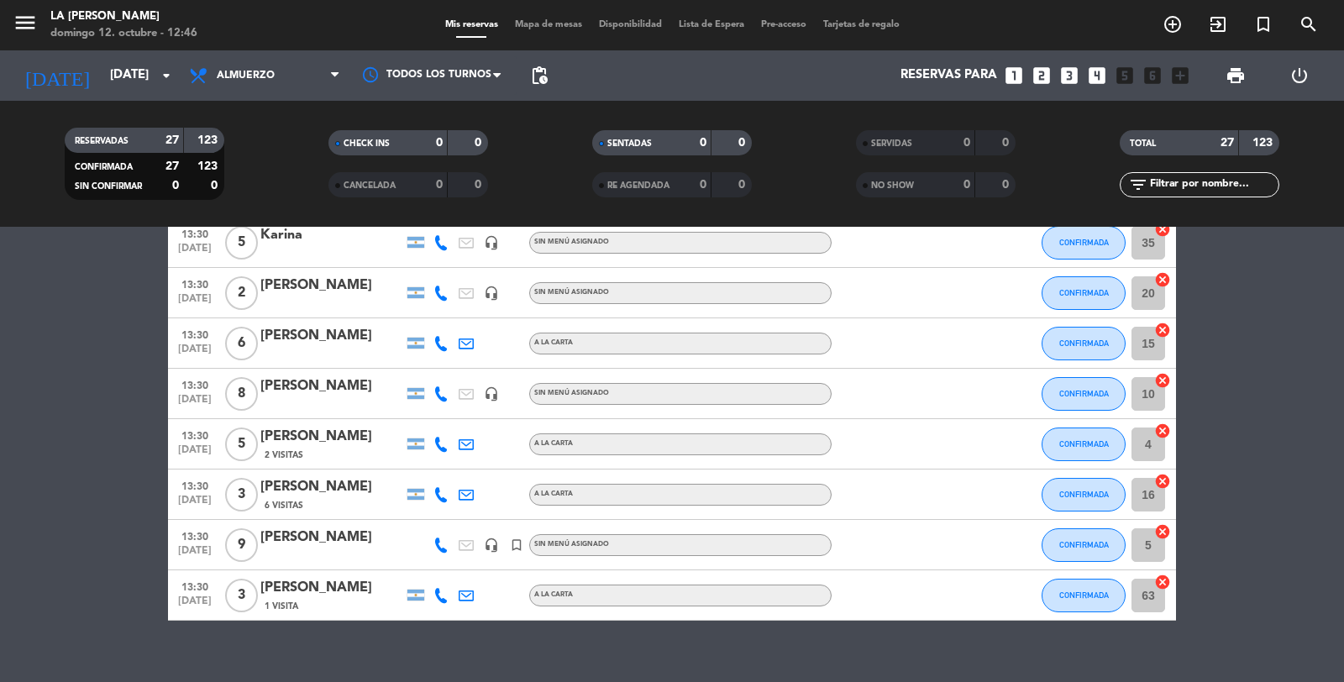
scroll to position [1089, 0]
